Goal: Navigation & Orientation: Go to known website

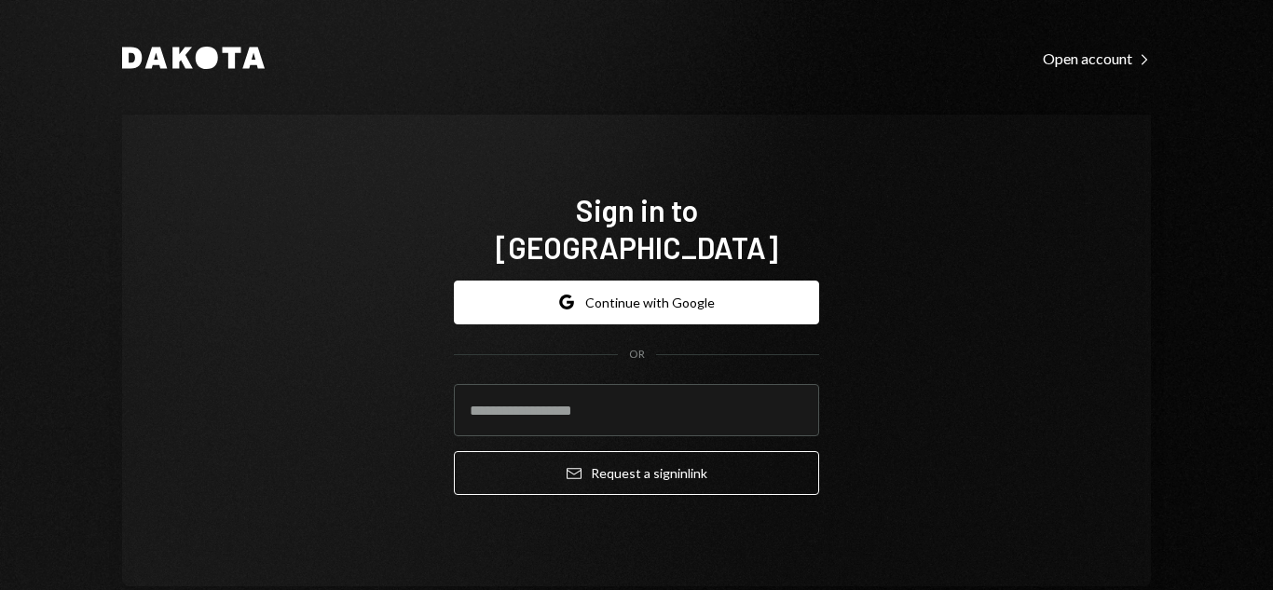
type input "**********"
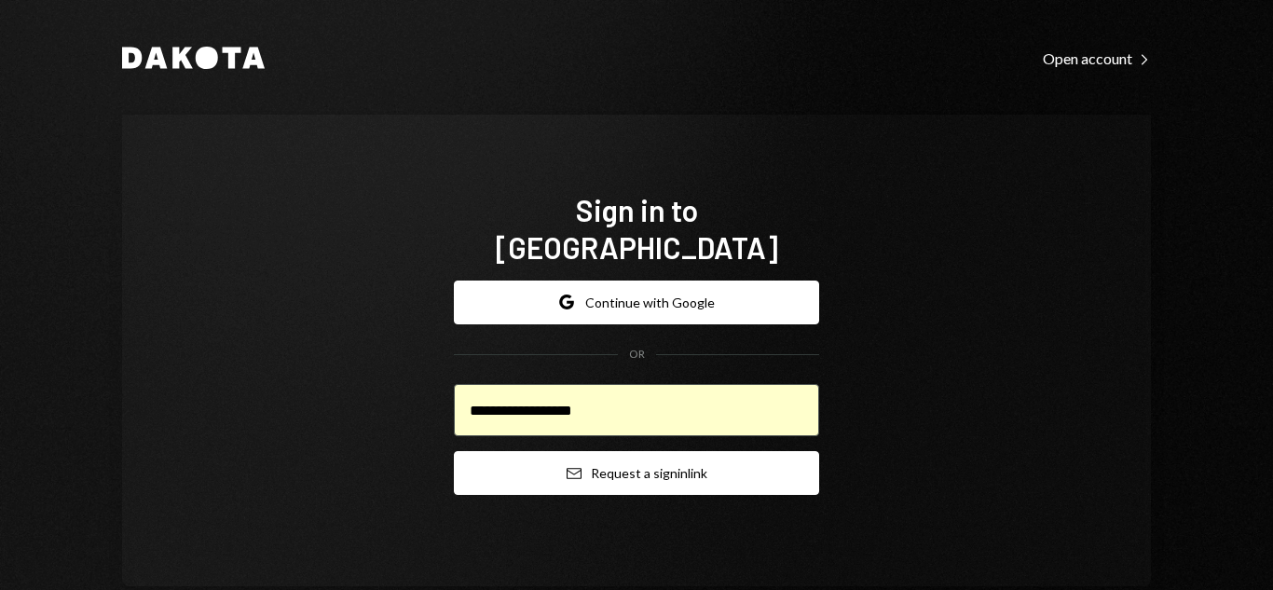
click at [569, 469] on button "Email Request a sign in link" at bounding box center [636, 473] width 365 height 44
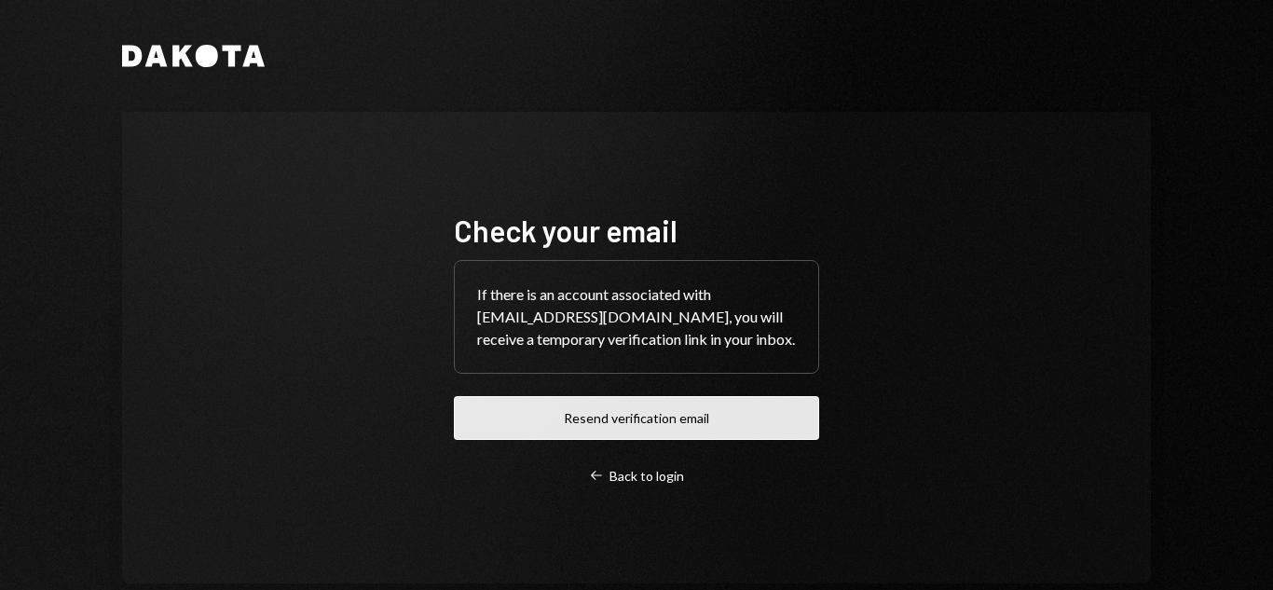
click at [653, 437] on button "Resend verification email" at bounding box center [636, 418] width 365 height 44
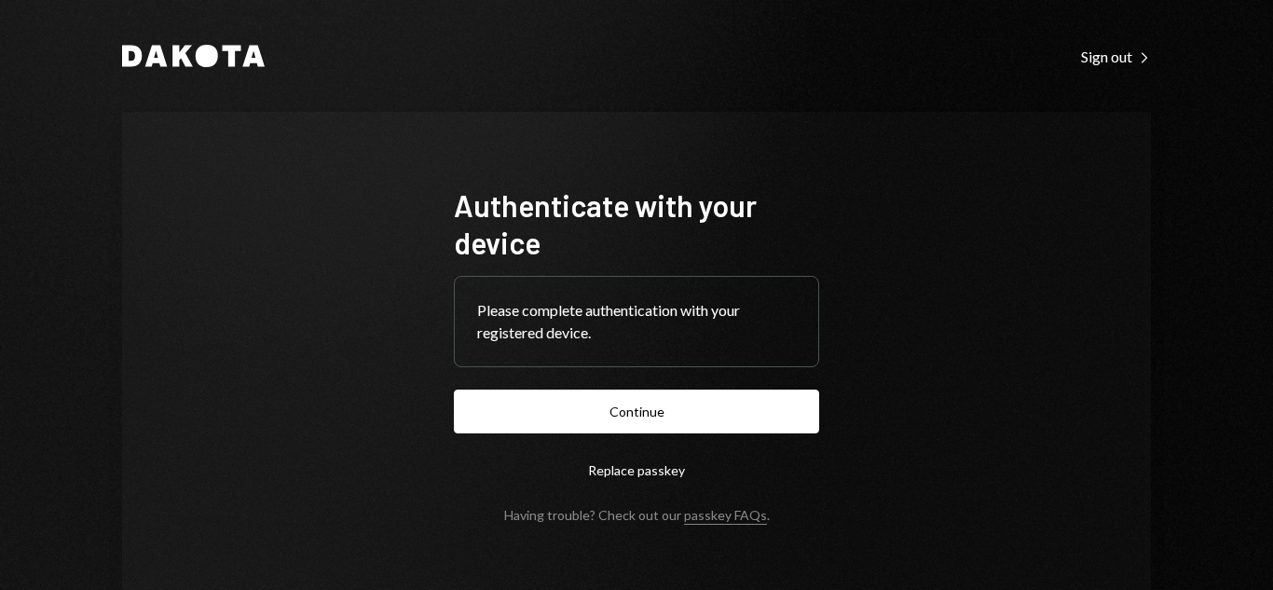
click at [655, 478] on button "Replace passkey" at bounding box center [636, 470] width 365 height 44
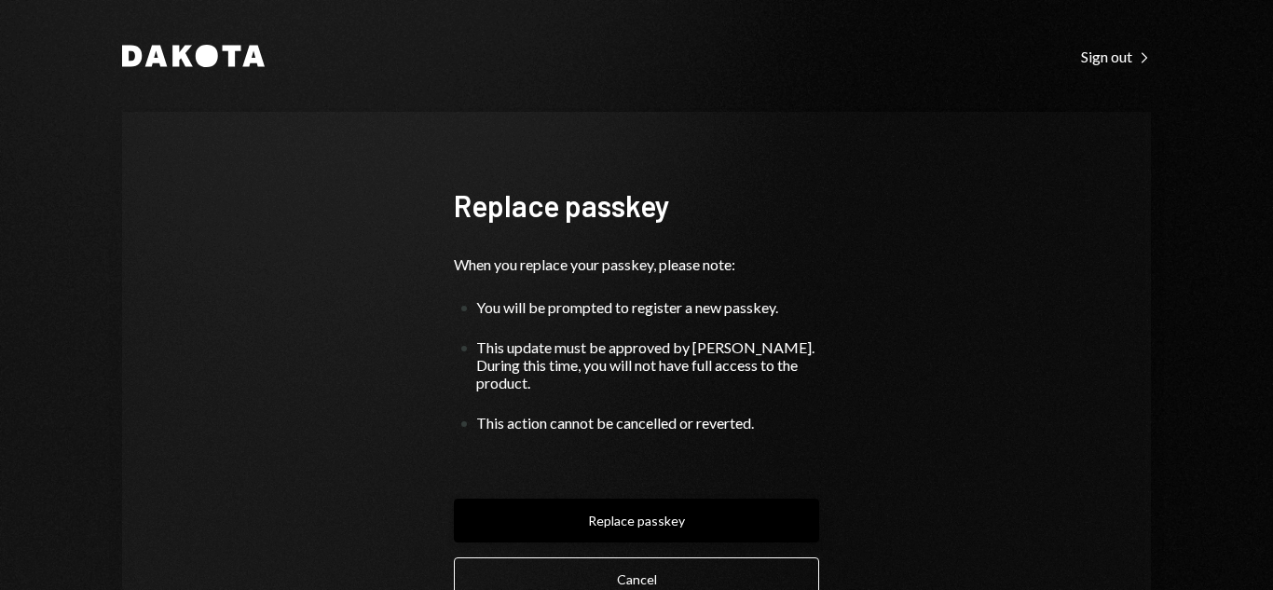
click at [641, 520] on button "Replace passkey" at bounding box center [636, 521] width 365 height 44
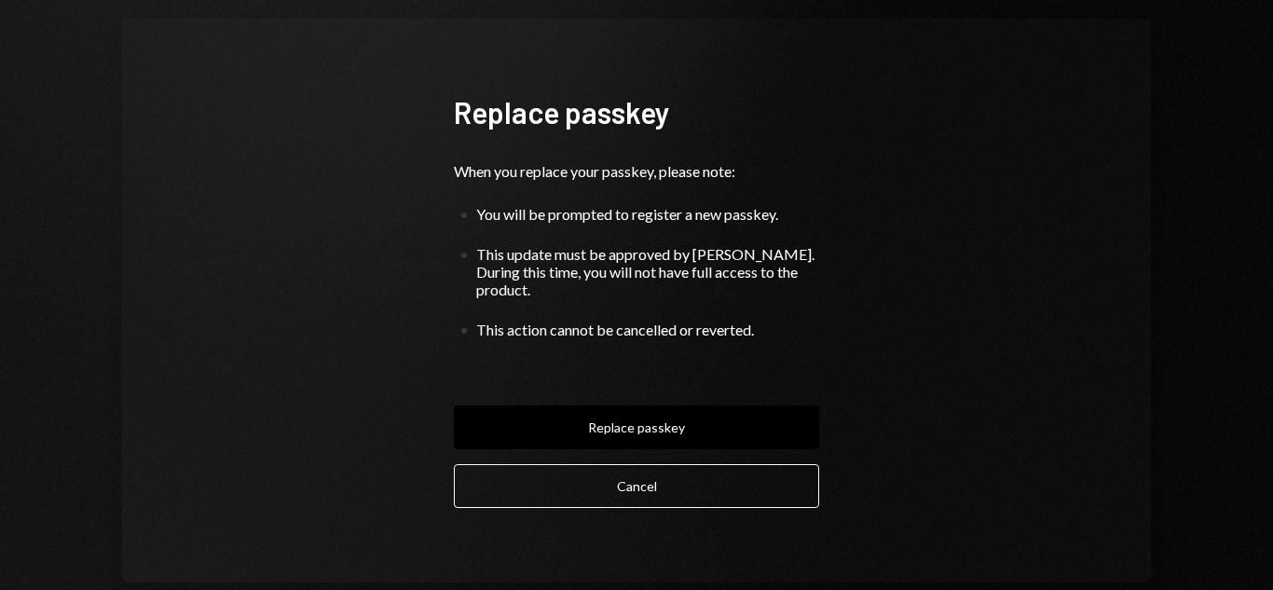
scroll to position [61, 0]
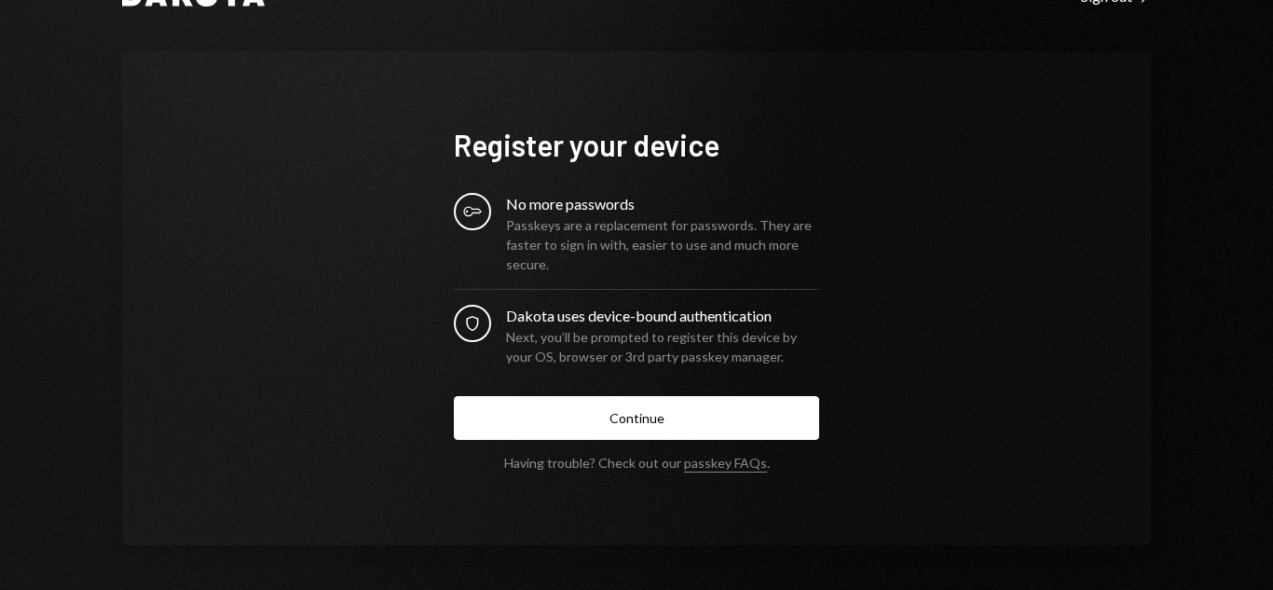
click at [662, 444] on form "Register your device Key No more passwords Passkeys are a replacement for passw…" at bounding box center [636, 298] width 365 height 345
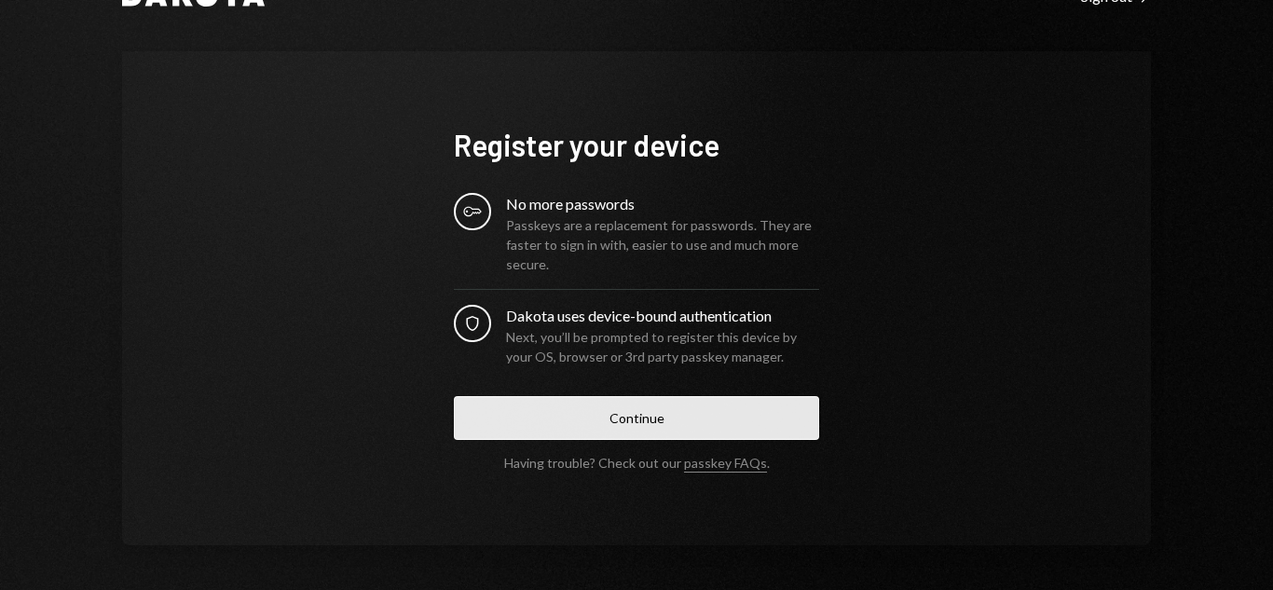
click at [663, 433] on button "Continue" at bounding box center [636, 418] width 365 height 44
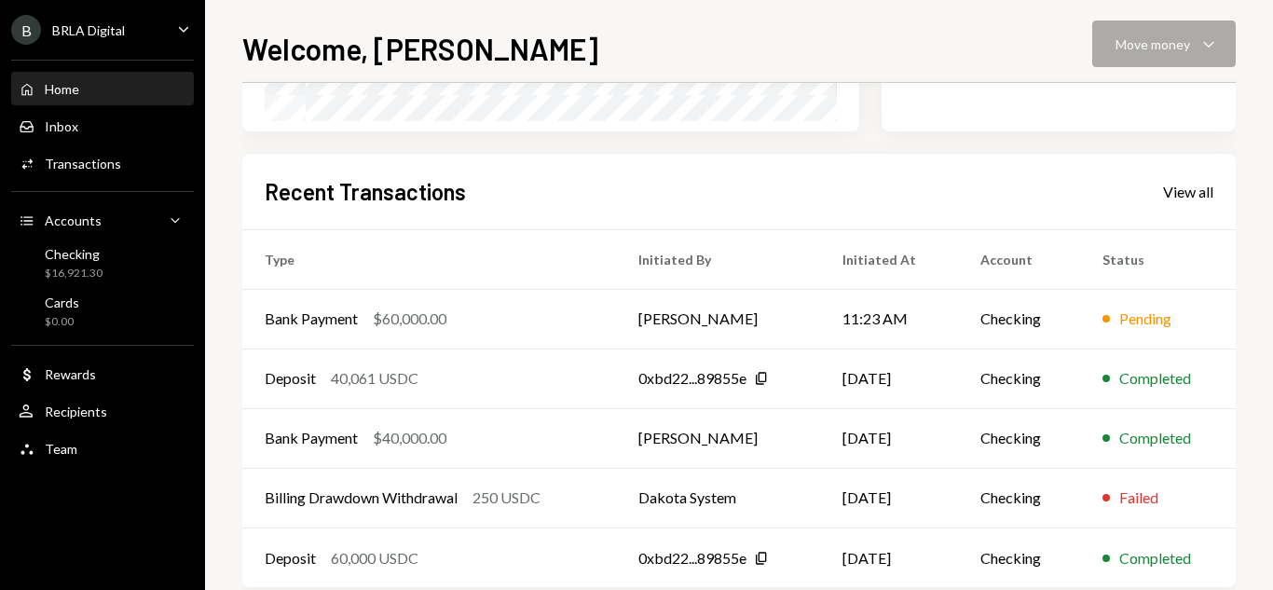
scroll to position [559, 0]
